Goal: Task Accomplishment & Management: Use online tool/utility

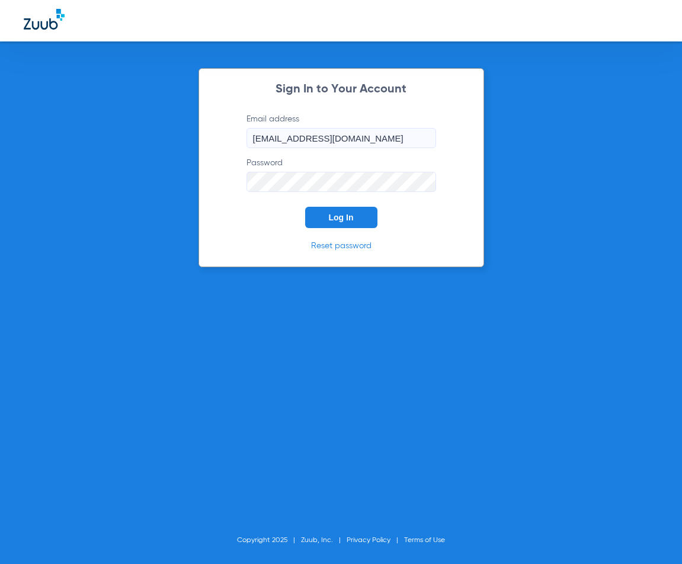
click at [354, 226] on button "Log In" at bounding box center [341, 217] width 72 height 21
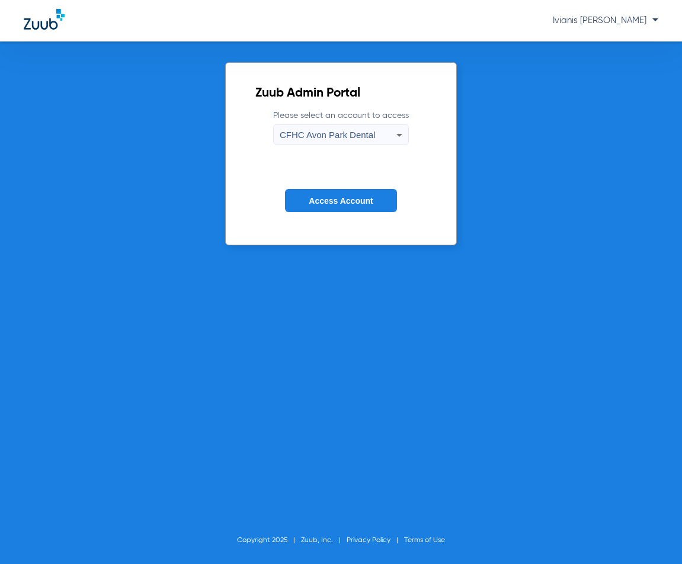
click at [334, 127] on div "CFHC Avon Park Dental" at bounding box center [337, 135] width 117 height 20
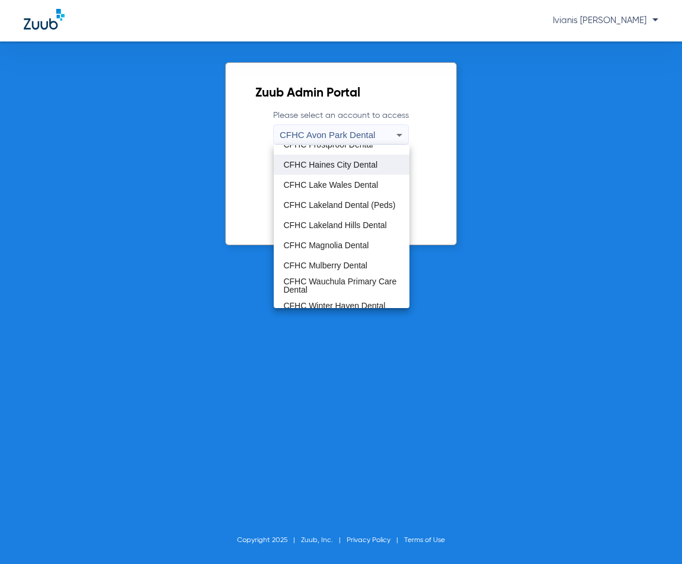
scroll to position [79, 0]
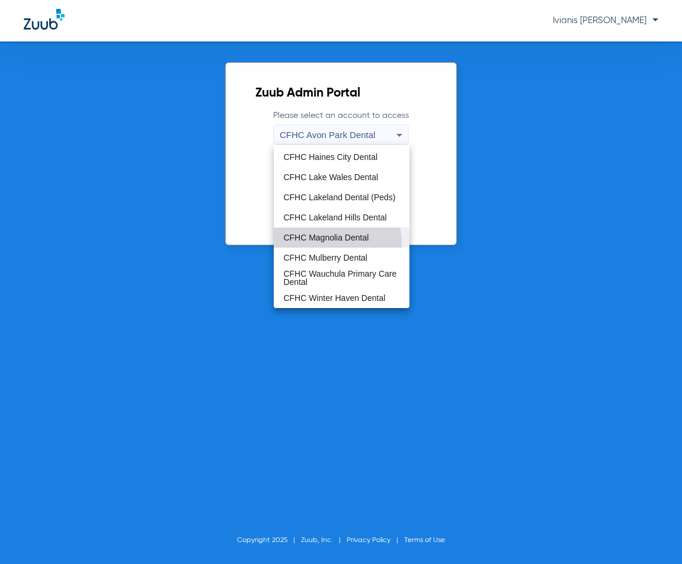
click at [316, 243] on mat-option "CFHC Magnolia Dental" at bounding box center [341, 237] width 135 height 20
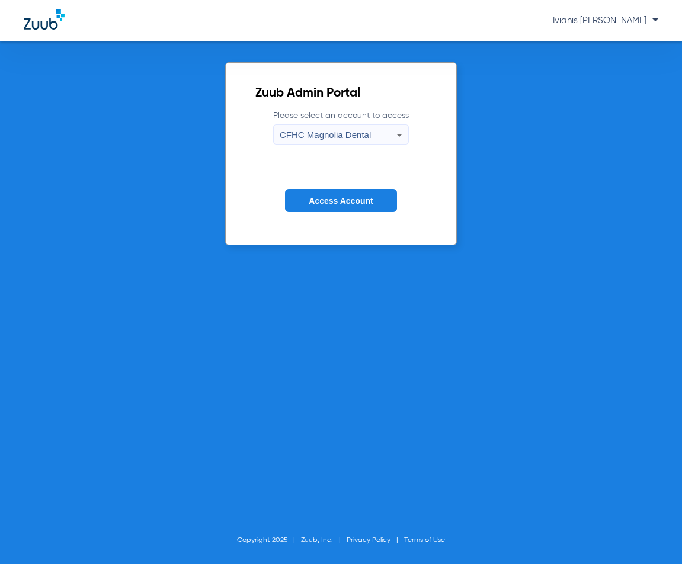
click at [344, 201] on span "Access Account" at bounding box center [341, 200] width 64 height 9
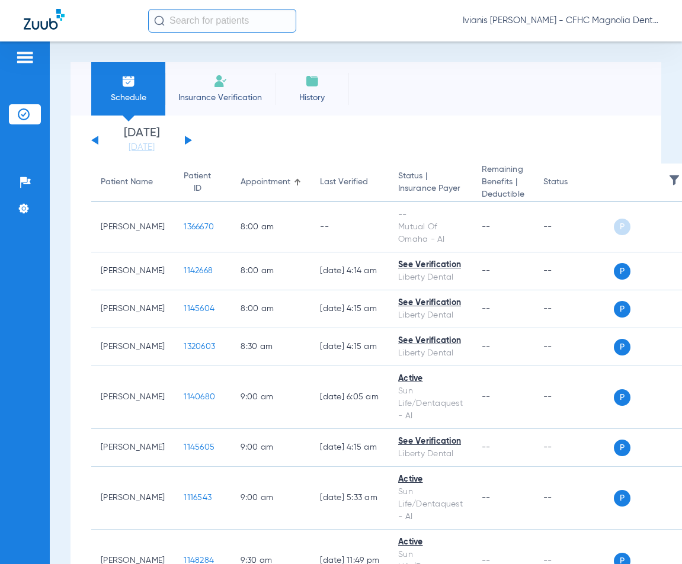
click at [187, 139] on button at bounding box center [188, 140] width 7 height 9
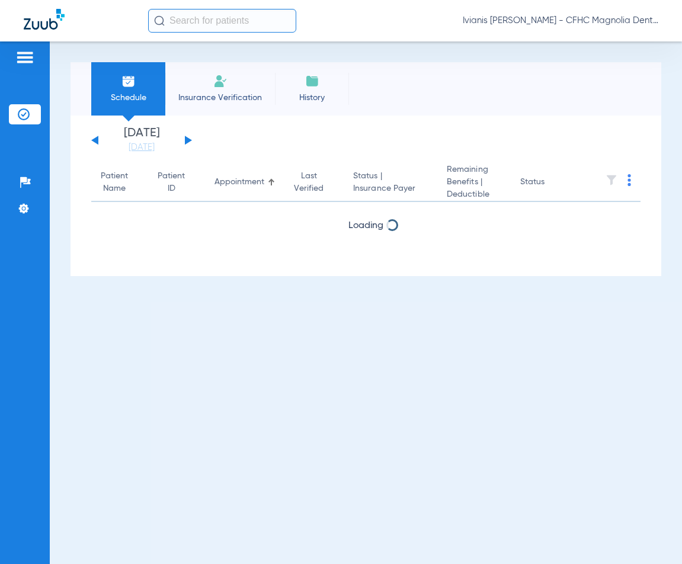
click at [187, 139] on button at bounding box center [188, 140] width 7 height 9
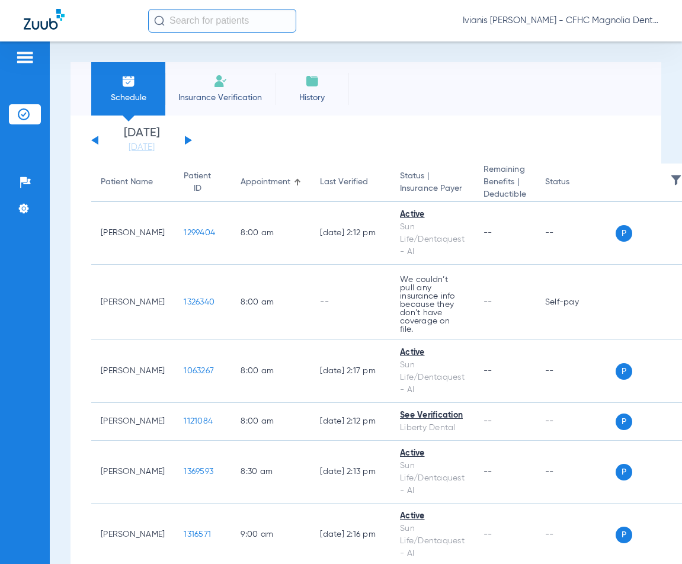
click at [187, 139] on button at bounding box center [188, 140] width 7 height 9
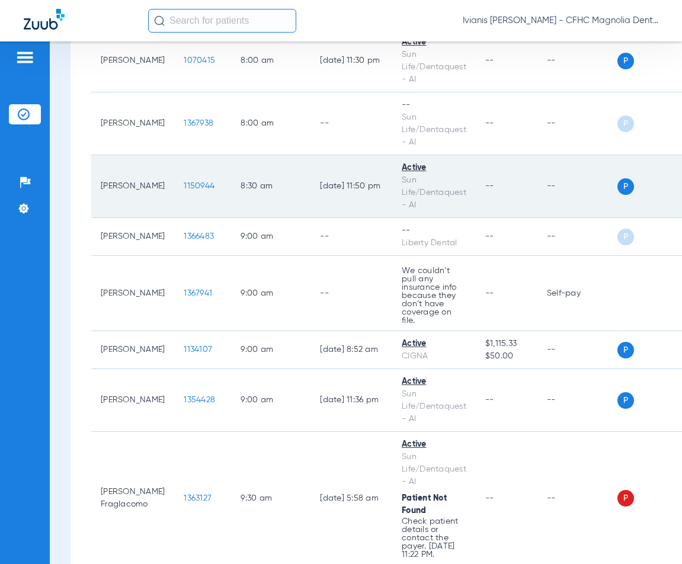
scroll to position [237, 0]
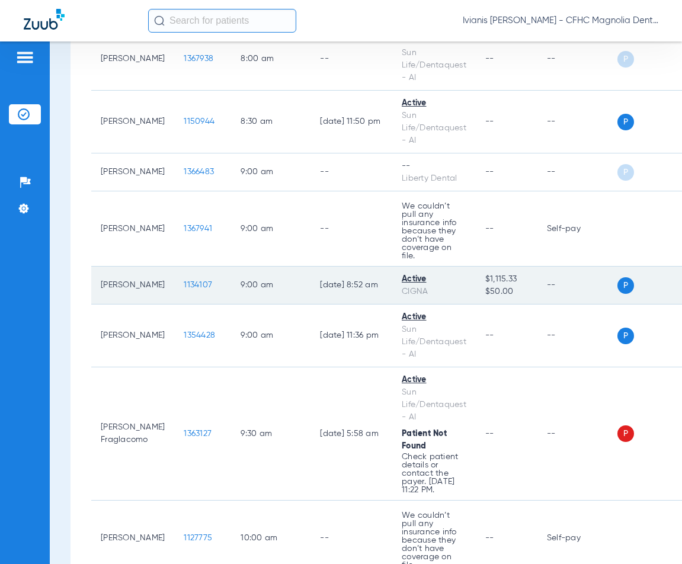
click at [185, 281] on span "1134107" at bounding box center [198, 285] width 28 height 8
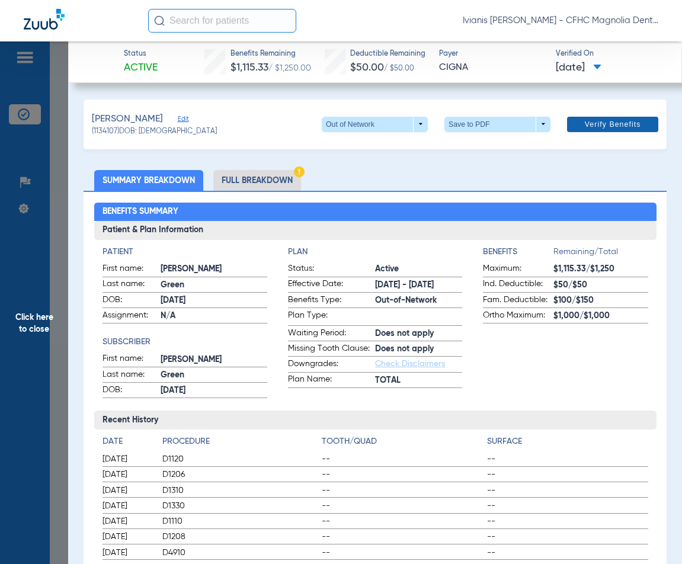
click at [587, 125] on span "Verify Benefits" at bounding box center [612, 124] width 56 height 9
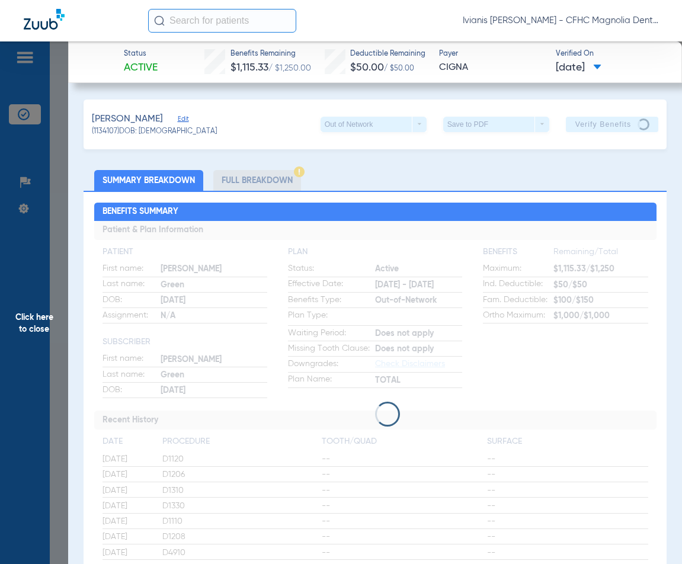
click at [60, 227] on span "Click here to close" at bounding box center [34, 323] width 68 height 564
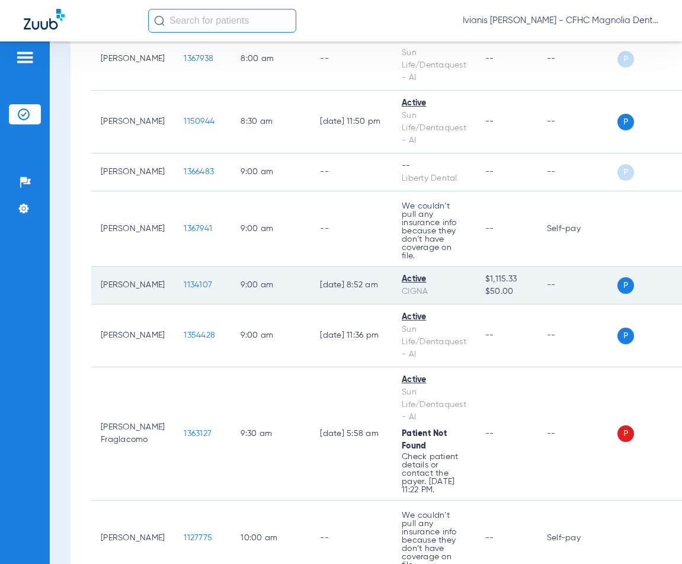
click at [184, 281] on span "1134107" at bounding box center [198, 285] width 28 height 8
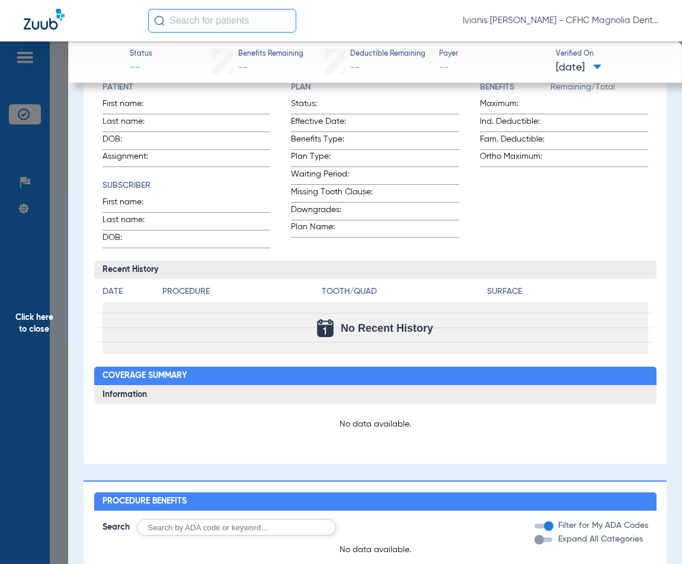
scroll to position [0, 0]
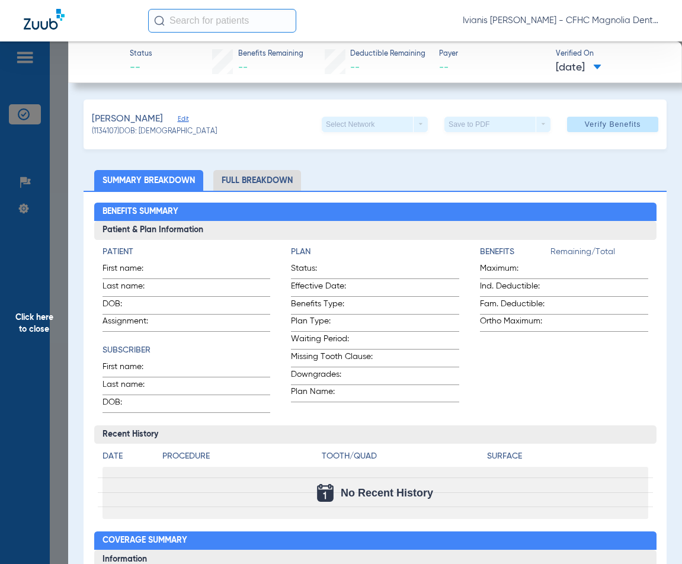
click at [262, 182] on li "Full Breakdown" at bounding box center [257, 180] width 88 height 21
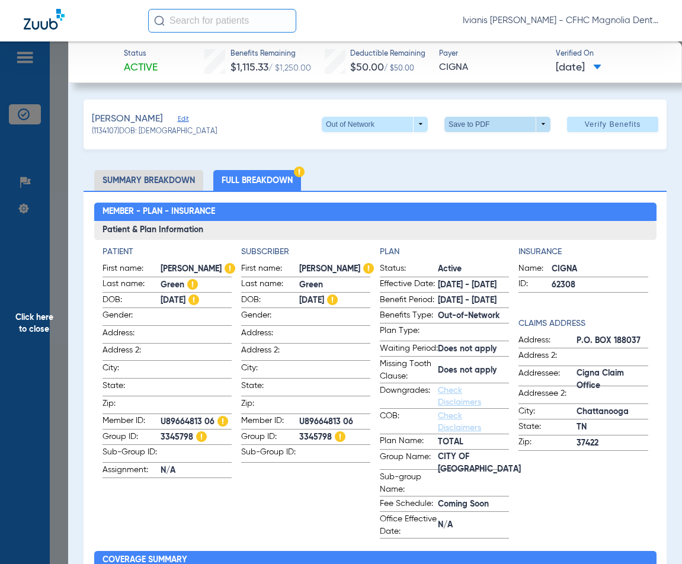
click at [491, 123] on span at bounding box center [497, 124] width 28 height 28
click at [491, 150] on span "Save to PDF" at bounding box center [492, 147] width 47 height 8
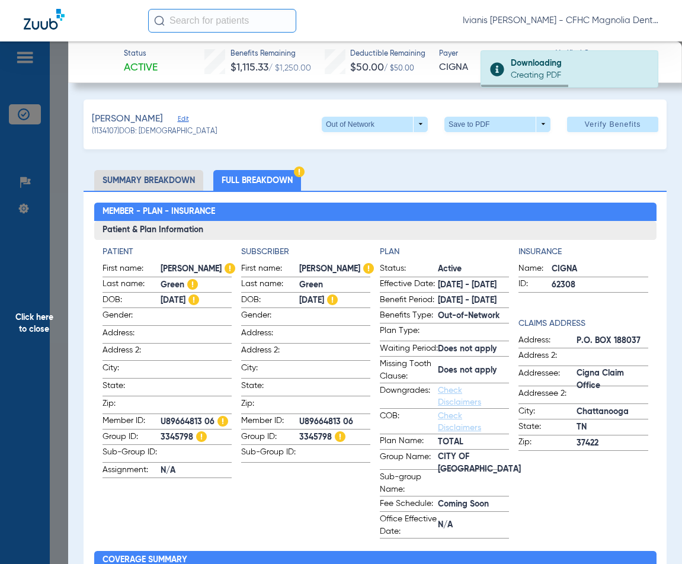
drag, startPoint x: 184, startPoint y: 132, endPoint x: 141, endPoint y: 133, distance: 42.6
click at [141, 133] on div "(1134107) DOB: 03/06/2014" at bounding box center [154, 132] width 125 height 11
copy span "03/06/2014"
